Goal: Task Accomplishment & Management: Complete application form

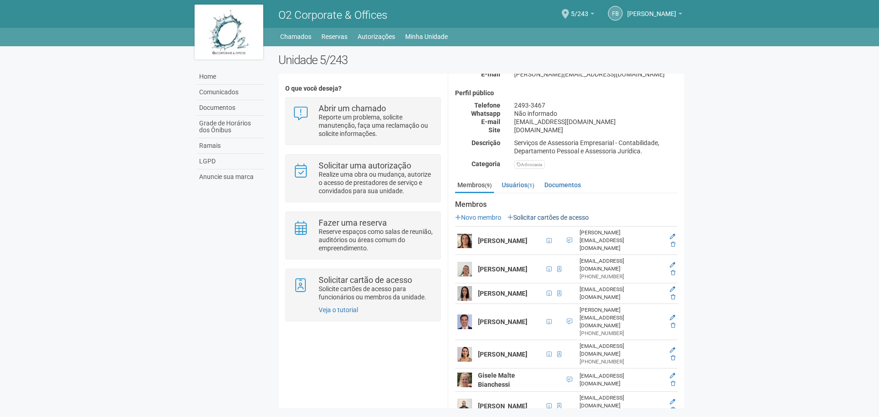
scroll to position [92, 0]
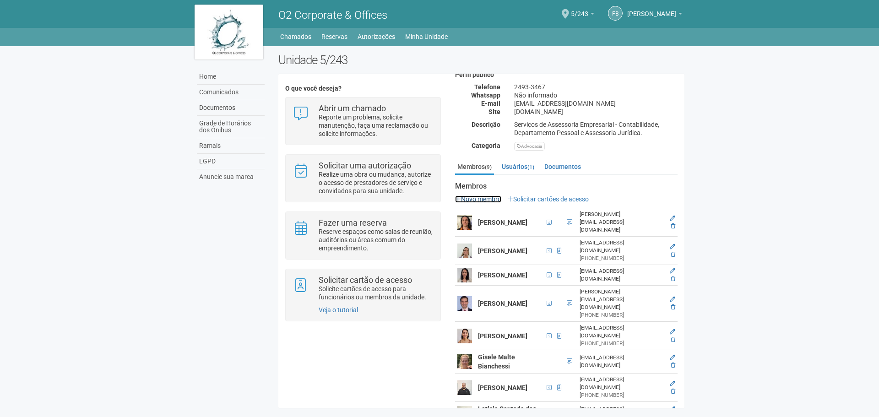
click at [465, 200] on link "Novo membro" at bounding box center [478, 198] width 46 height 7
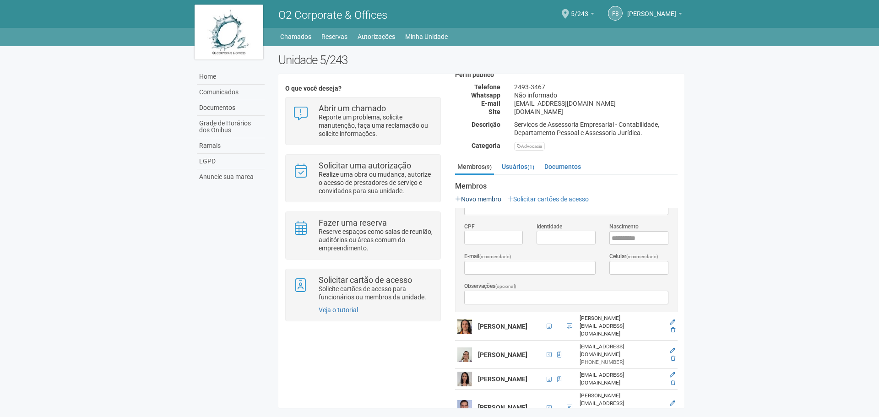
scroll to position [0, 0]
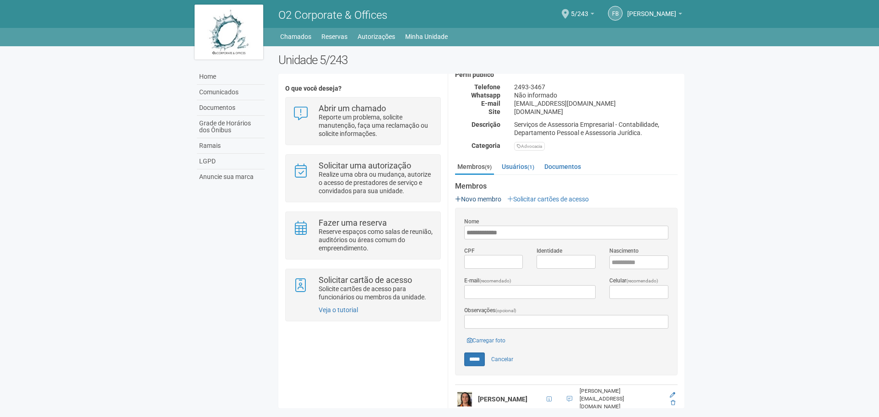
type input "**********"
type input "*"
type input "**********"
type input "*"
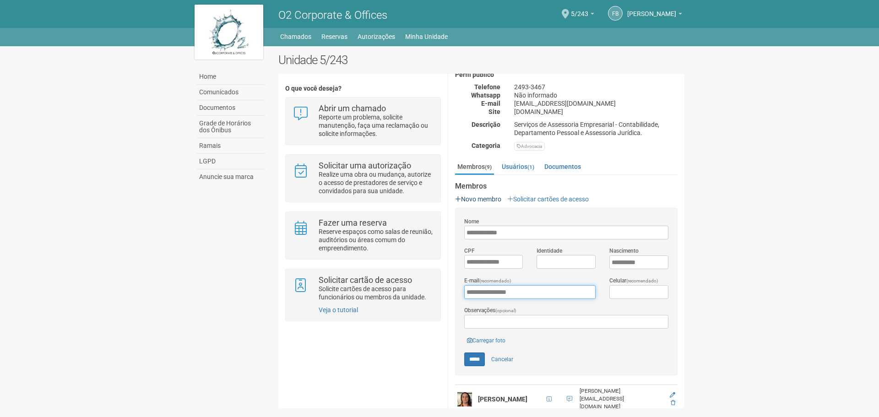
type input "**********"
click at [484, 338] on link "Carregar foto" at bounding box center [486, 340] width 44 height 10
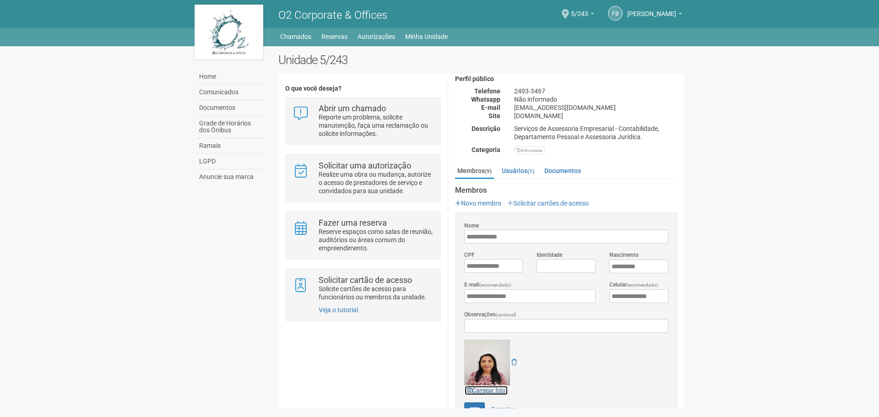
scroll to position [316, 0]
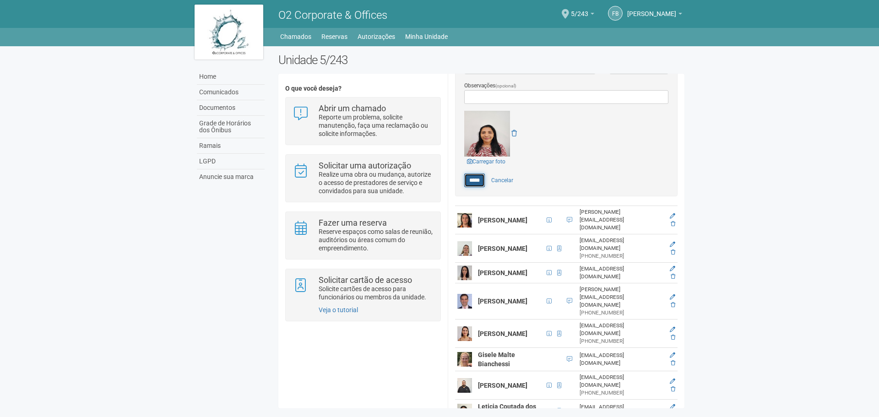
click at [478, 178] on input "*****" at bounding box center [474, 180] width 21 height 14
type input "*****"
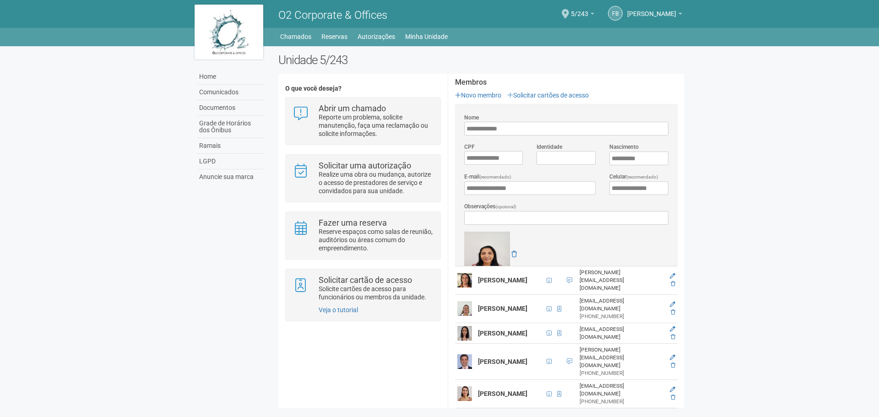
scroll to position [96, 0]
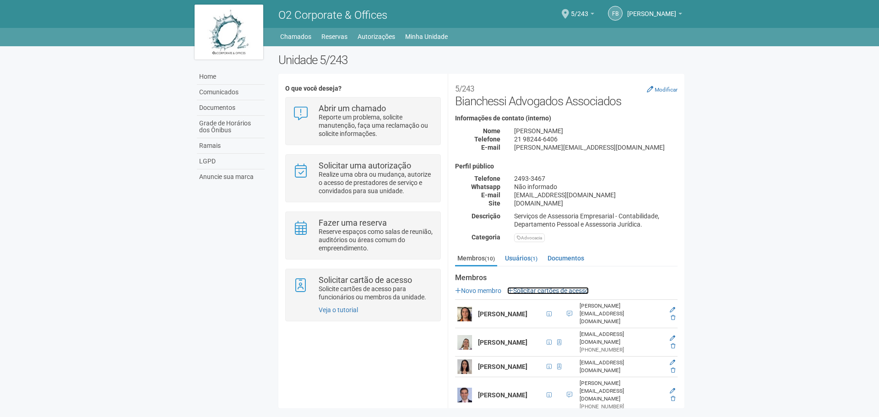
click at [554, 287] on link "Solicitar cartões de acesso" at bounding box center [547, 290] width 81 height 7
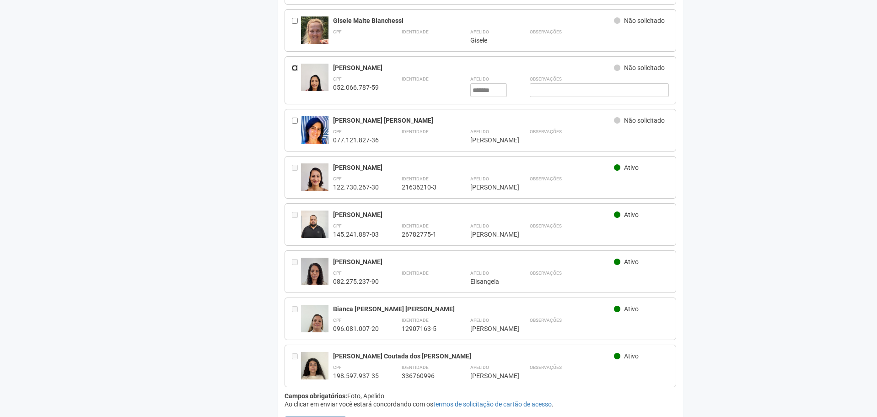
scroll to position [205, 0]
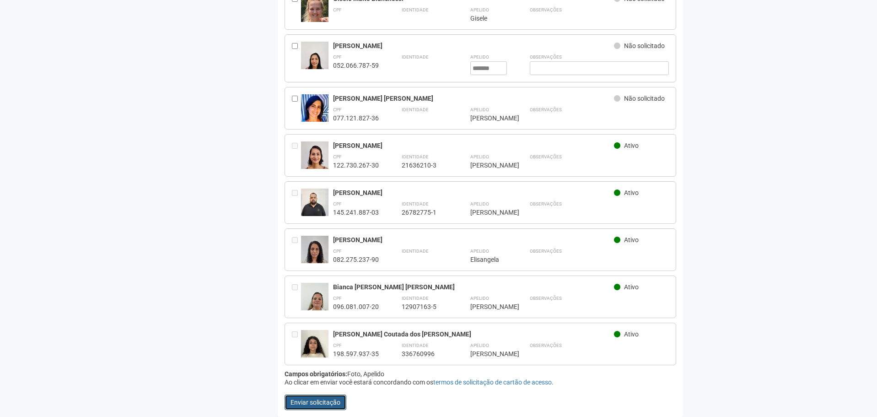
click at [326, 396] on button "Enviar solicitação" at bounding box center [316, 403] width 62 height 16
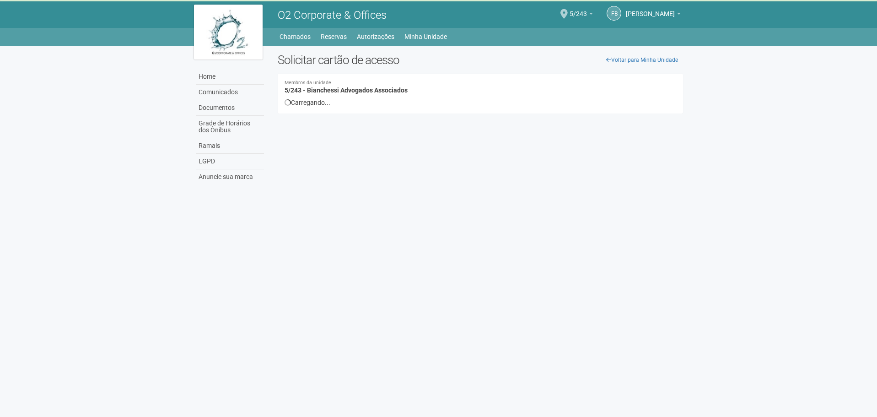
scroll to position [0, 0]
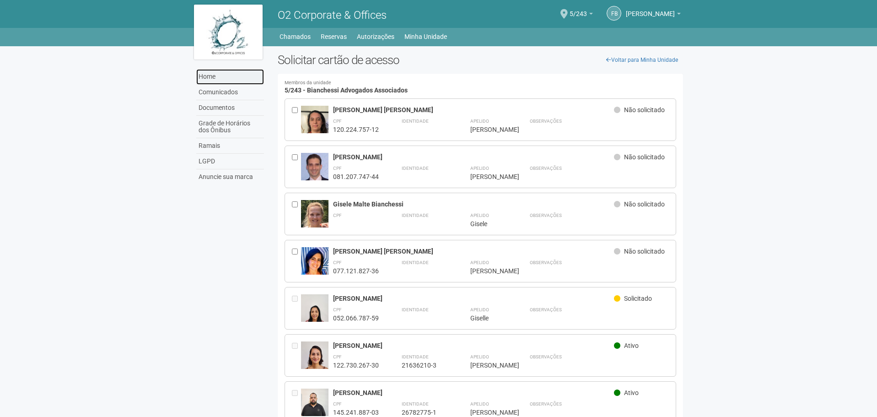
click at [207, 75] on link "Home" at bounding box center [230, 77] width 68 height 16
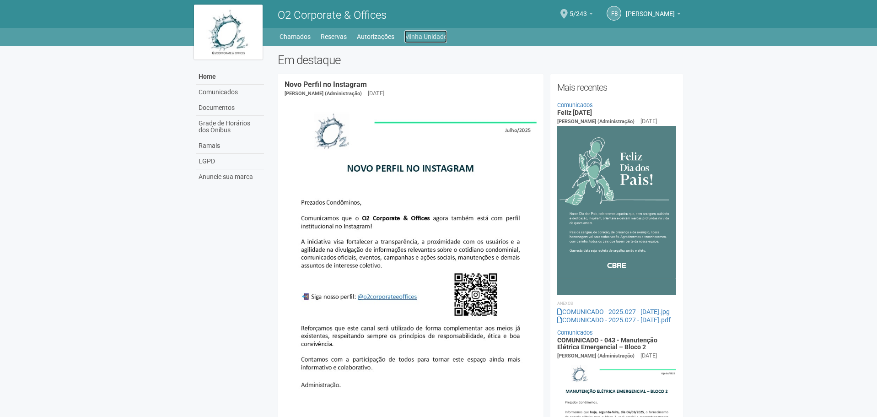
click at [424, 34] on link "Minha Unidade" at bounding box center [426, 36] width 43 height 13
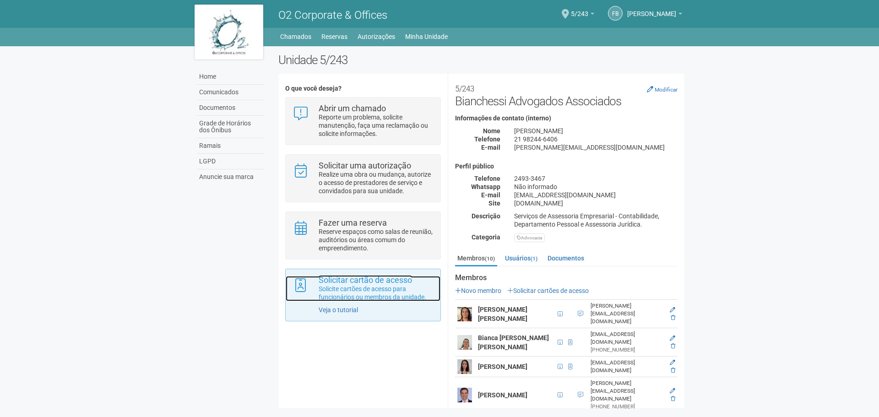
click at [336, 290] on p "Solicite cartões de acesso para funcionários ou membros da unidade." at bounding box center [376, 293] width 115 height 16
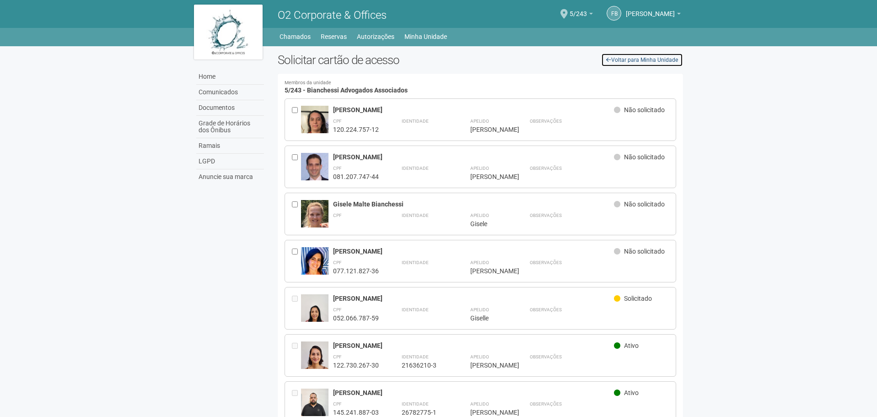
click at [644, 63] on link "Voltar para Minha Unidade" at bounding box center [642, 60] width 82 height 14
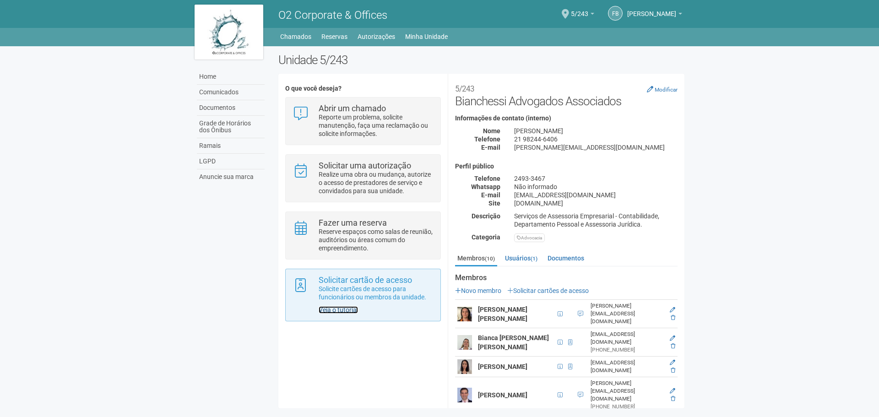
click at [321, 312] on link "Veja o tutorial" at bounding box center [338, 309] width 39 height 7
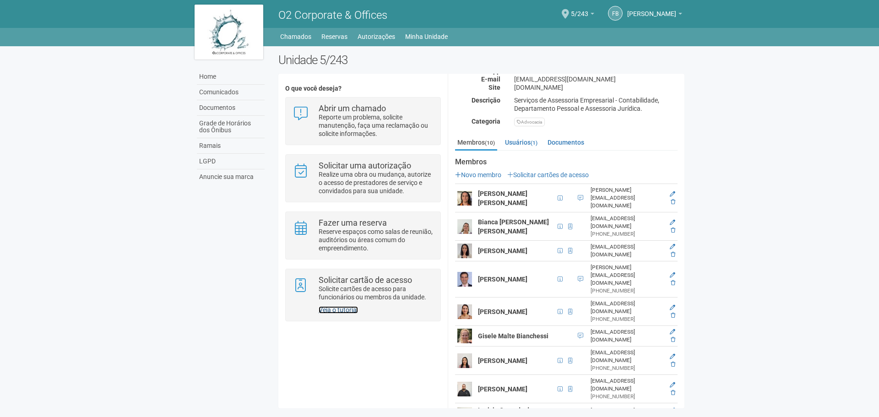
scroll to position [116, 0]
click at [672, 353] on icon at bounding box center [672, 355] width 5 height 5
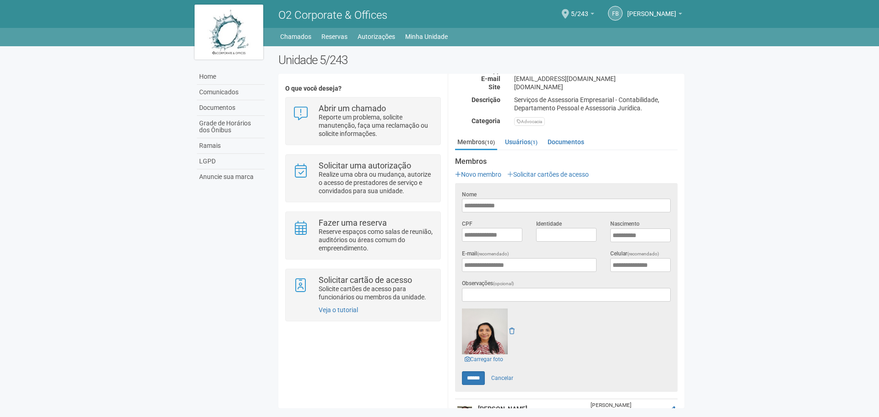
scroll to position [0, 0]
click at [544, 173] on link "Solicitar cartões de acesso" at bounding box center [547, 174] width 81 height 7
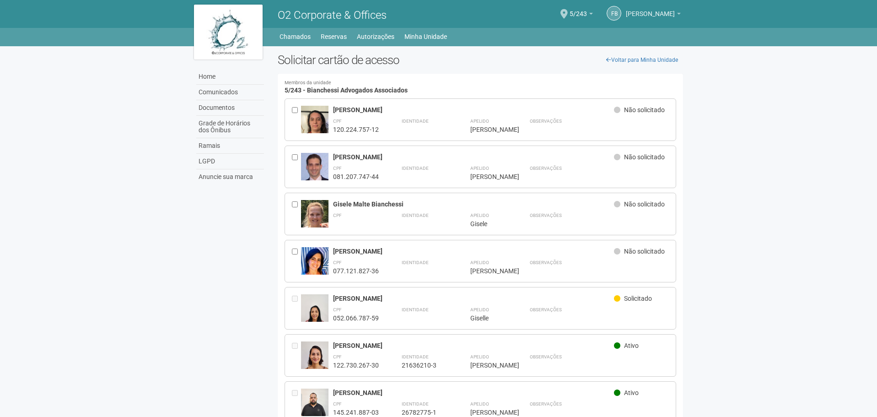
click at [634, 14] on span "[PERSON_NAME]" at bounding box center [650, 9] width 49 height 16
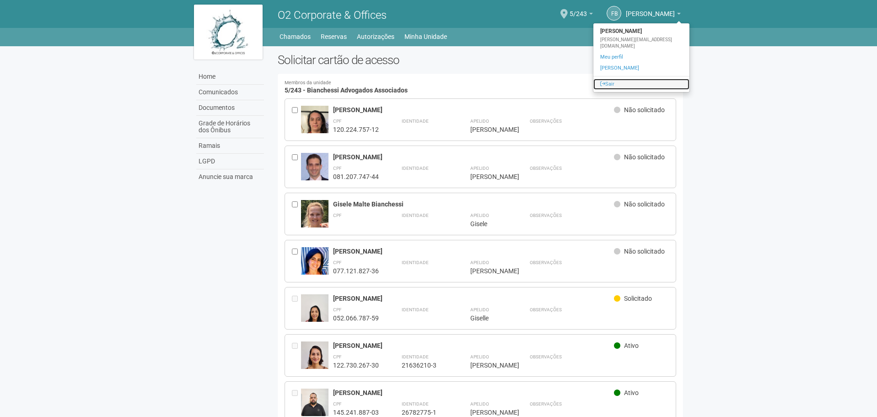
click at [617, 80] on link "Sair" at bounding box center [642, 84] width 96 height 11
